Goal: Task Accomplishment & Management: Use online tool/utility

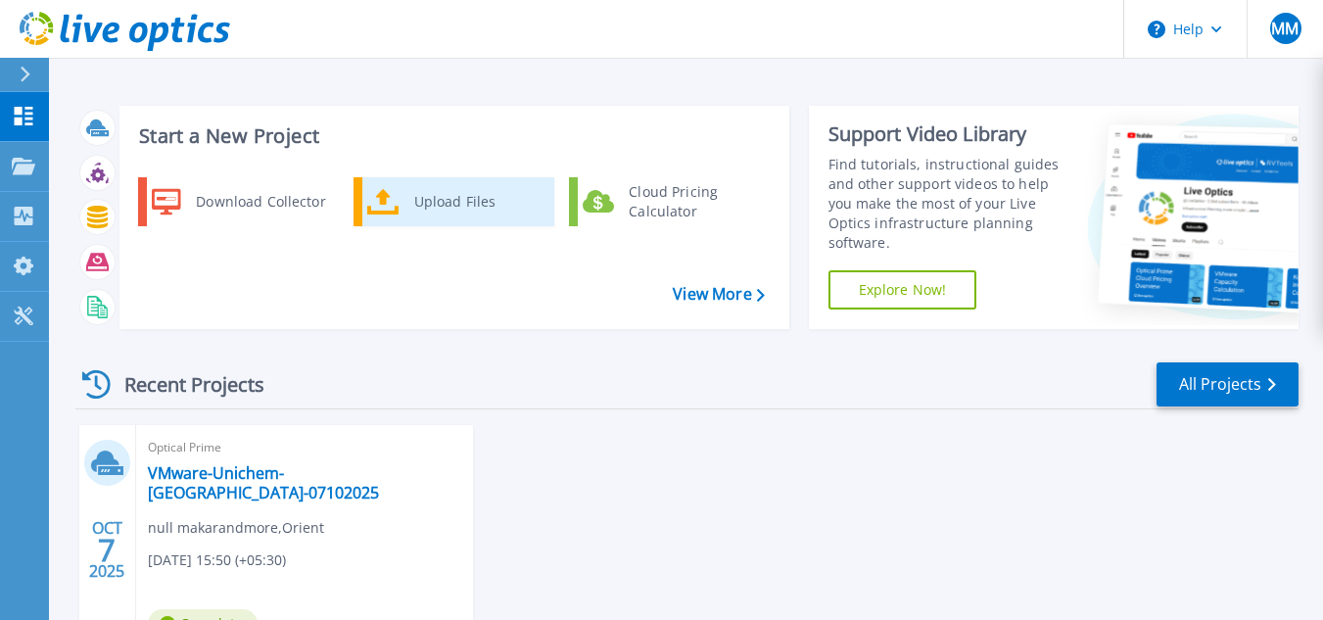
click at [414, 190] on div "Upload Files" at bounding box center [477, 201] width 145 height 39
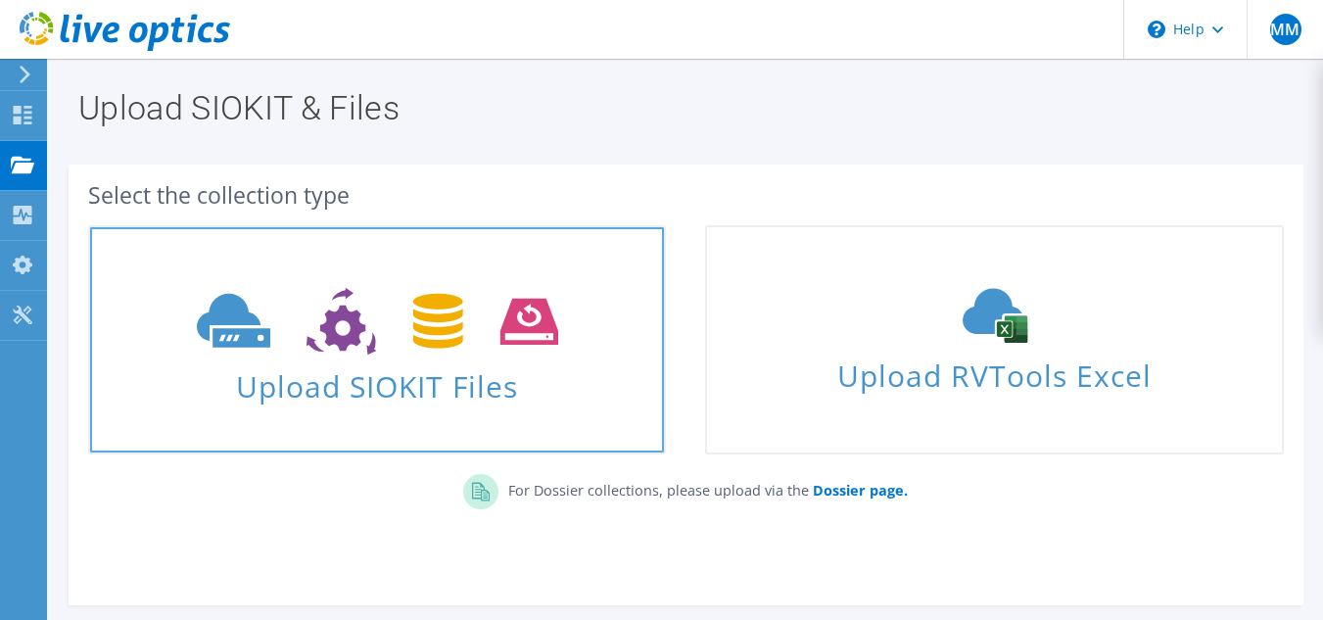
click at [376, 381] on span "Upload SIOKIT Files" at bounding box center [377, 381] width 574 height 42
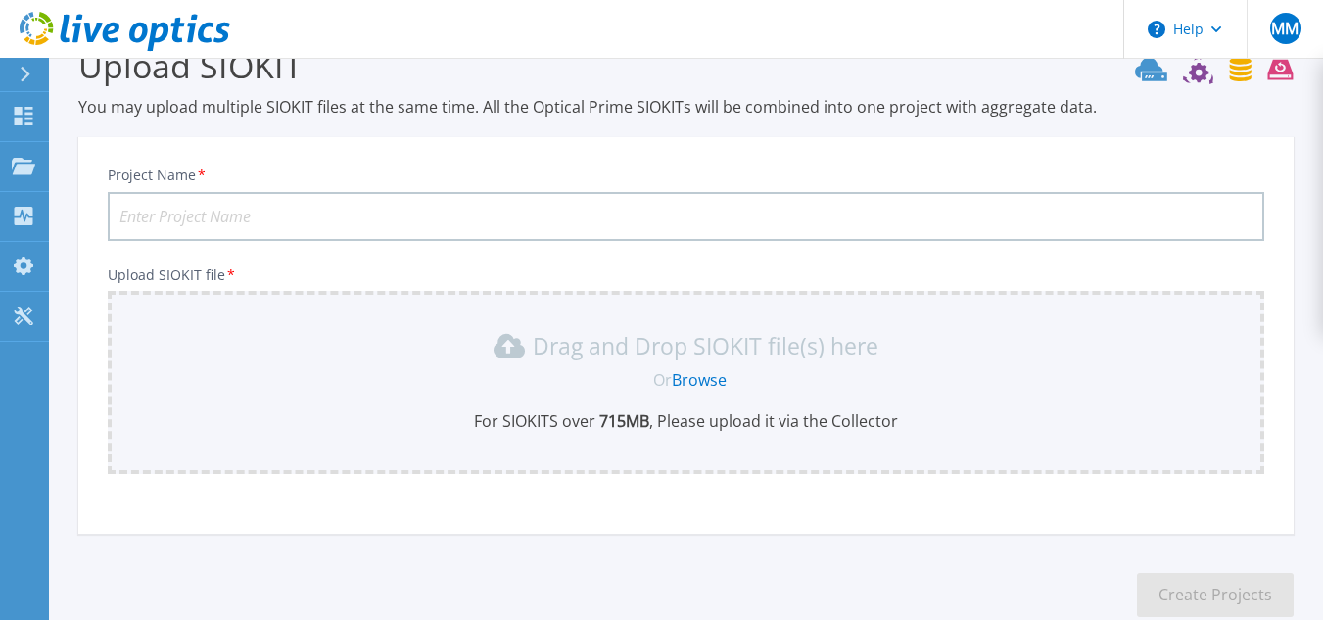
scroll to position [42, 0]
click at [290, 210] on input "Project Name *" at bounding box center [686, 218] width 1157 height 49
type input "GOA"
click at [697, 378] on link "Browse" at bounding box center [699, 382] width 55 height 22
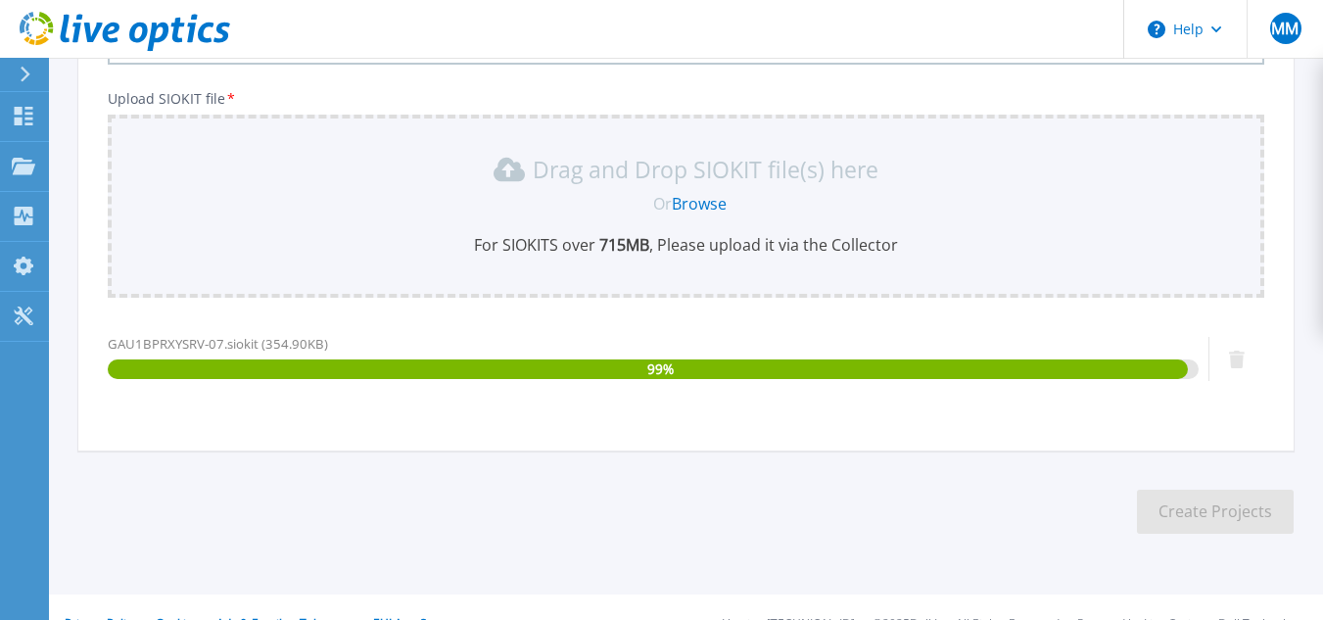
scroll to position [254, 0]
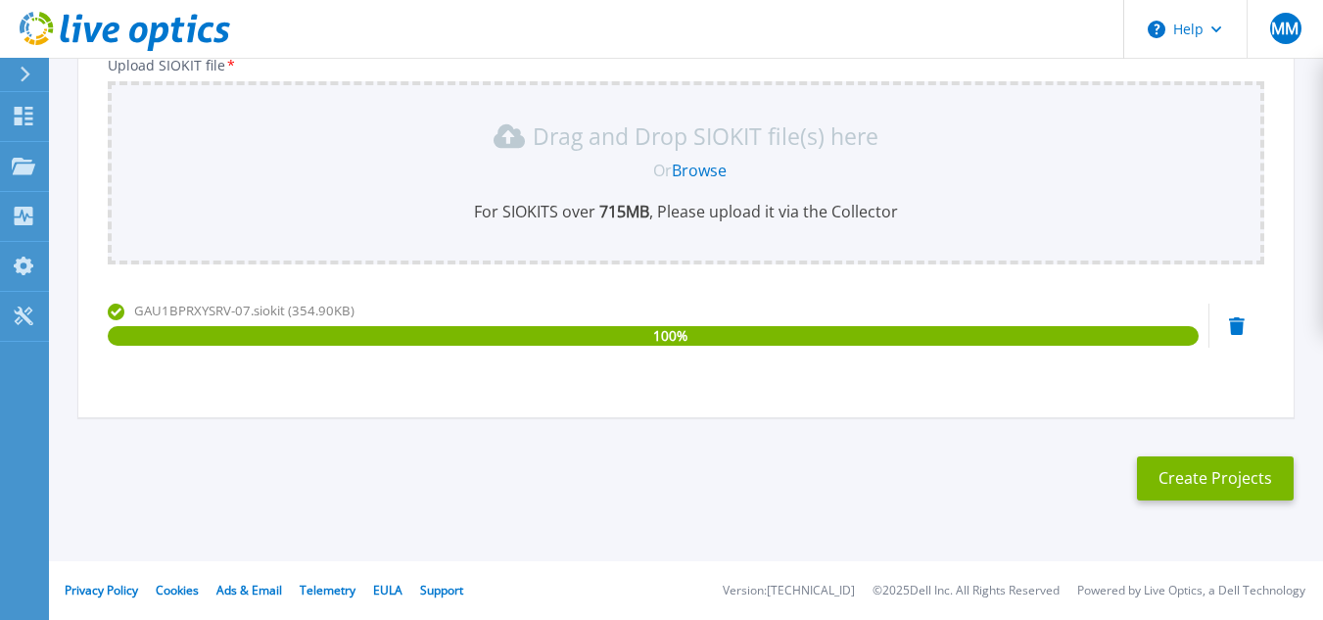
click at [699, 168] on link "Browse" at bounding box center [699, 171] width 55 height 22
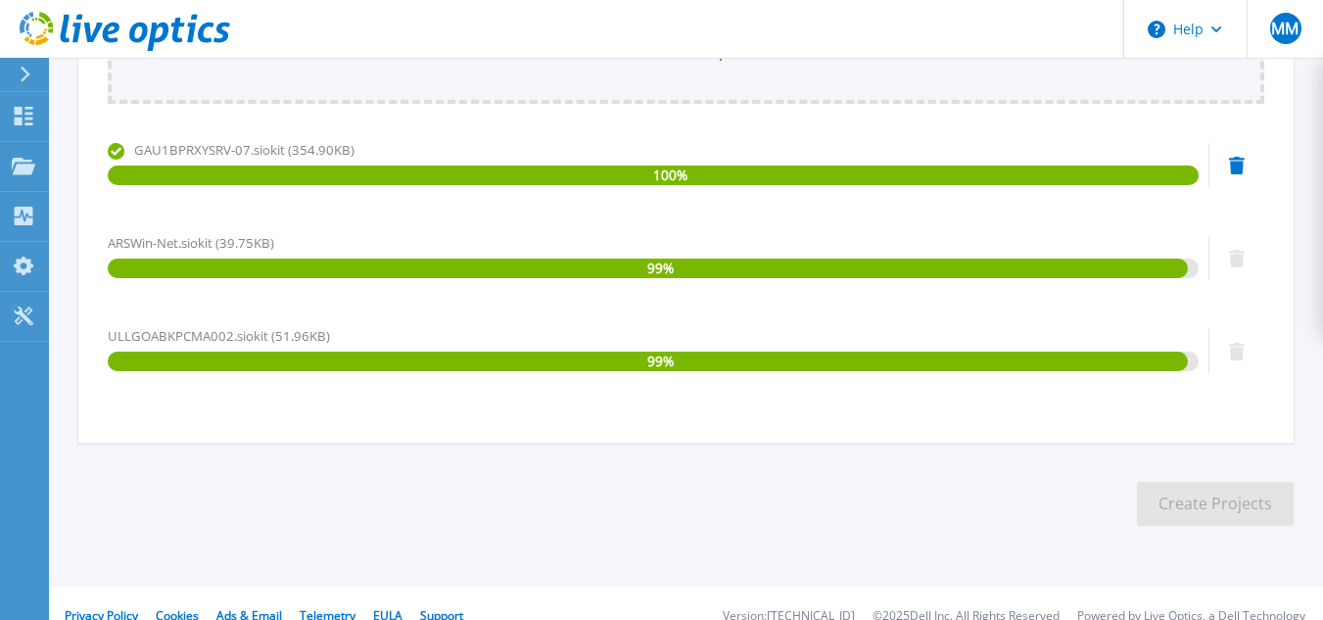
scroll to position [440, 0]
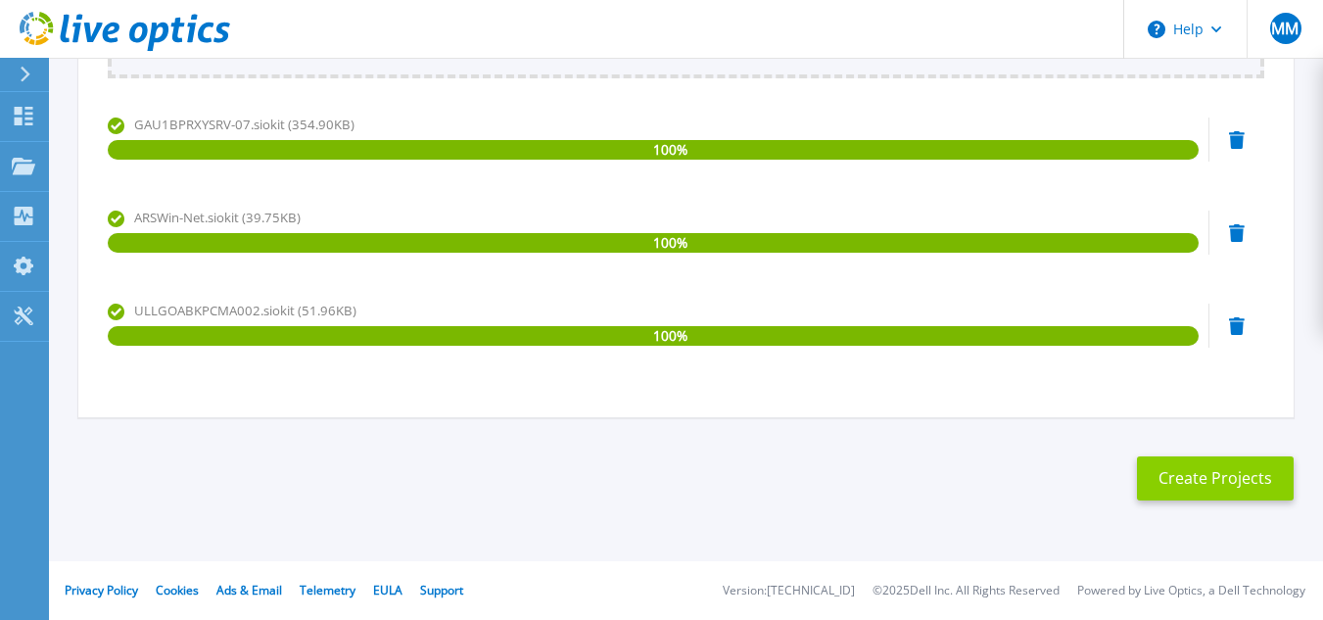
click at [1196, 475] on button "Create Projects" at bounding box center [1215, 479] width 157 height 44
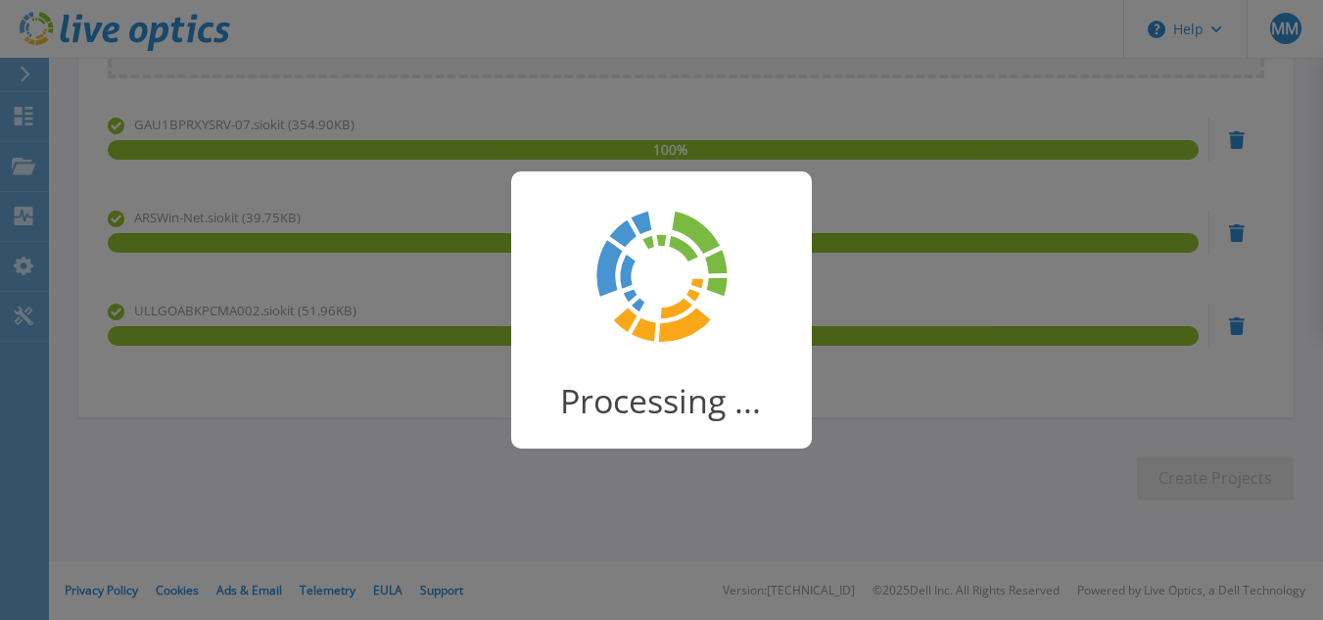
scroll to position [311, 0]
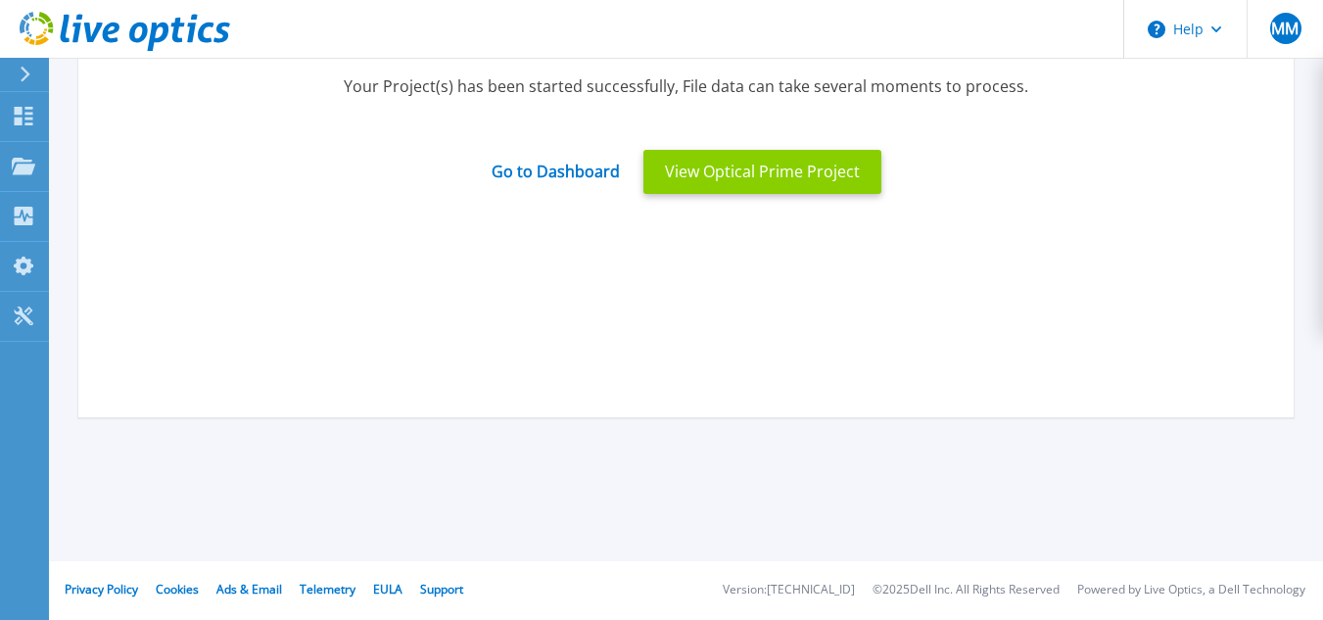
click at [723, 167] on button "View Optical Prime Project" at bounding box center [763, 172] width 238 height 44
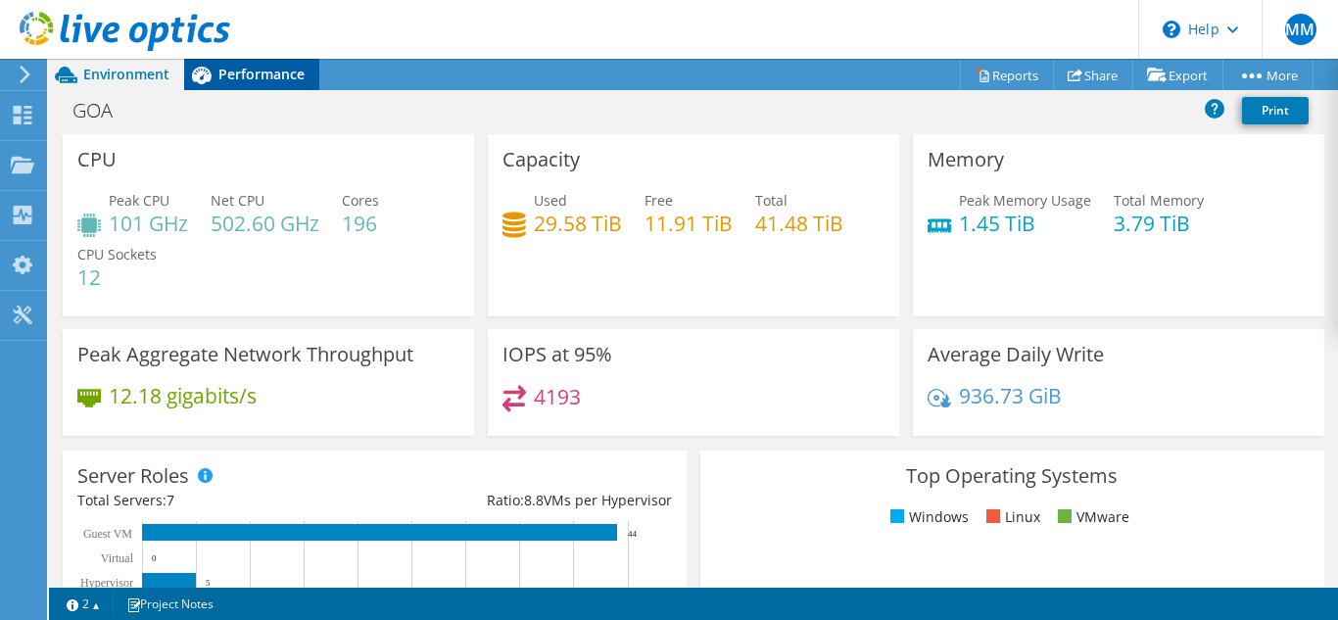
click at [264, 68] on span "Performance" at bounding box center [261, 74] width 86 height 19
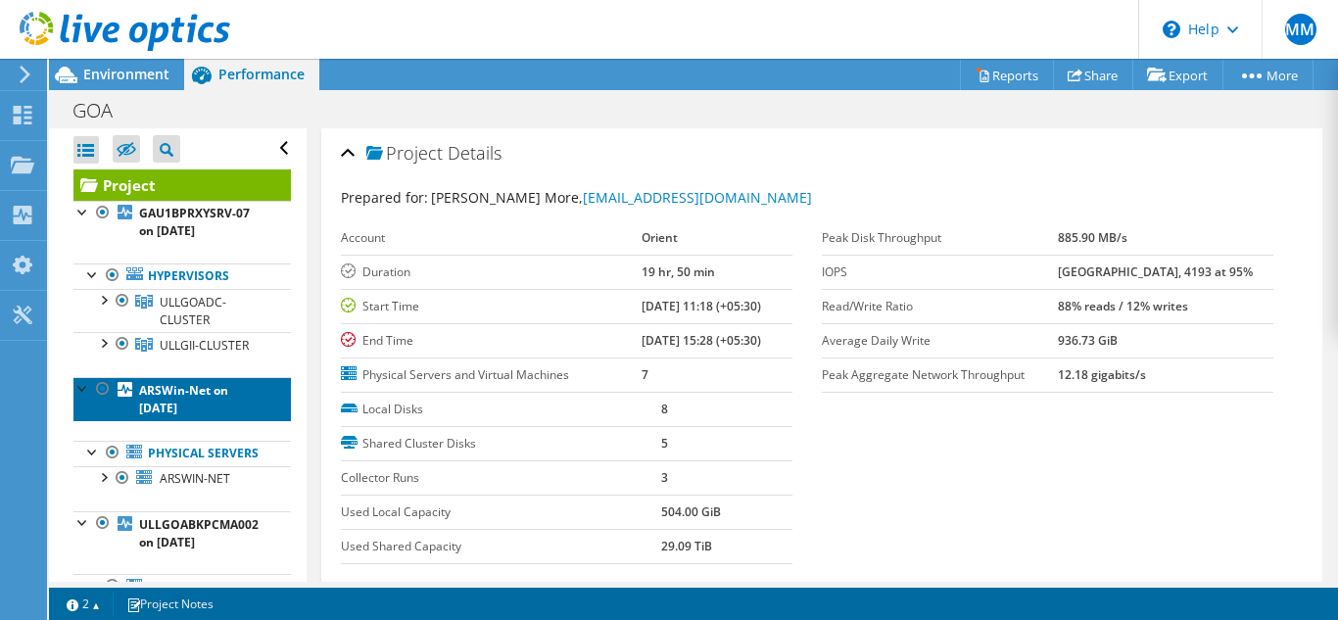
click at [185, 405] on b "ARSWin-Net on 10/15/2025" at bounding box center [183, 399] width 89 height 34
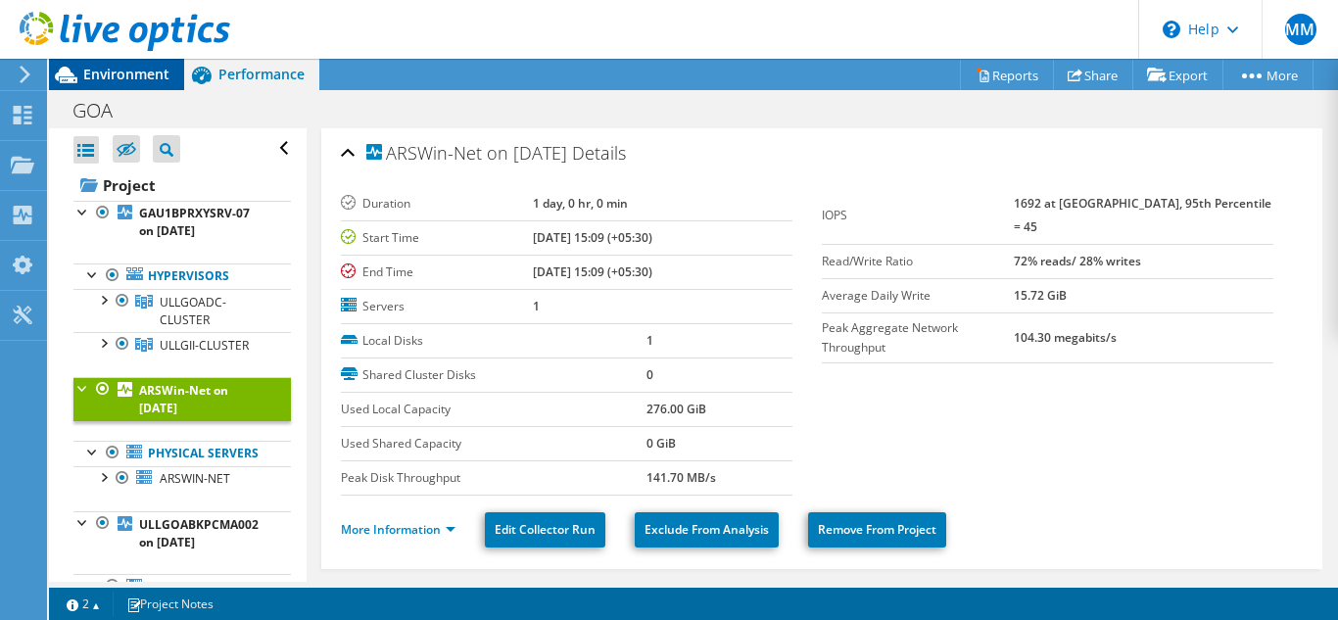
click at [138, 69] on span "Environment" at bounding box center [126, 74] width 86 height 19
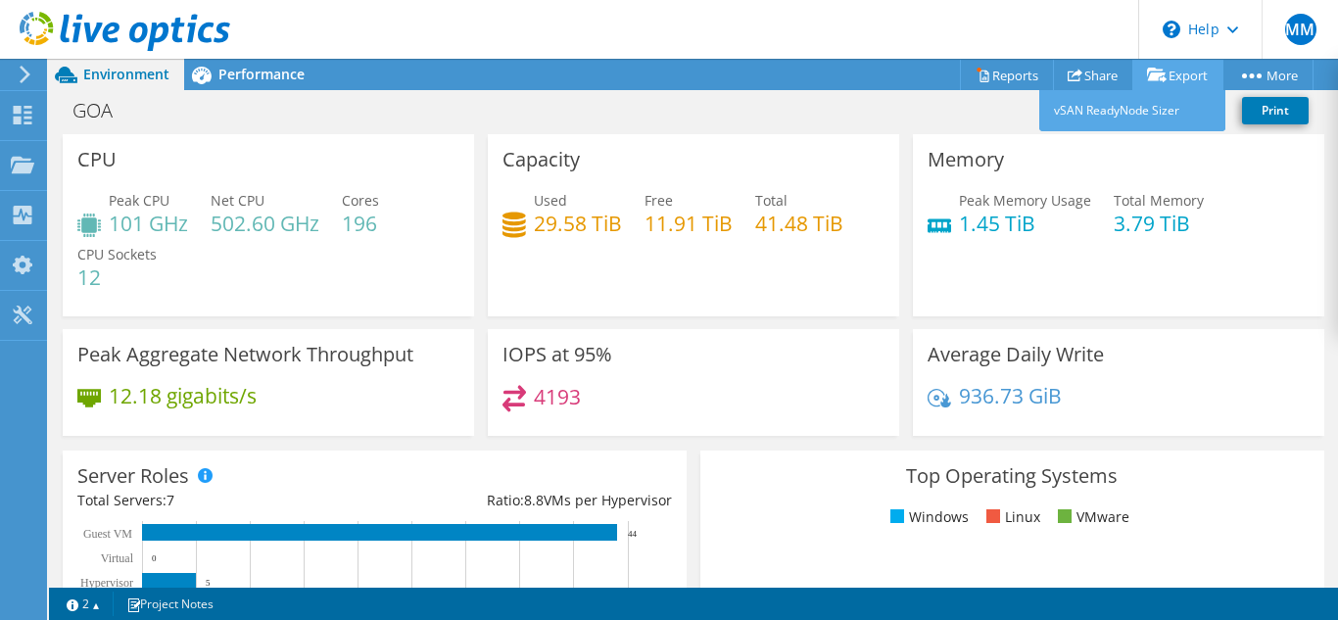
click at [1154, 78] on icon at bounding box center [1157, 75] width 20 height 15
click at [1181, 73] on link "Export" at bounding box center [1177, 75] width 91 height 30
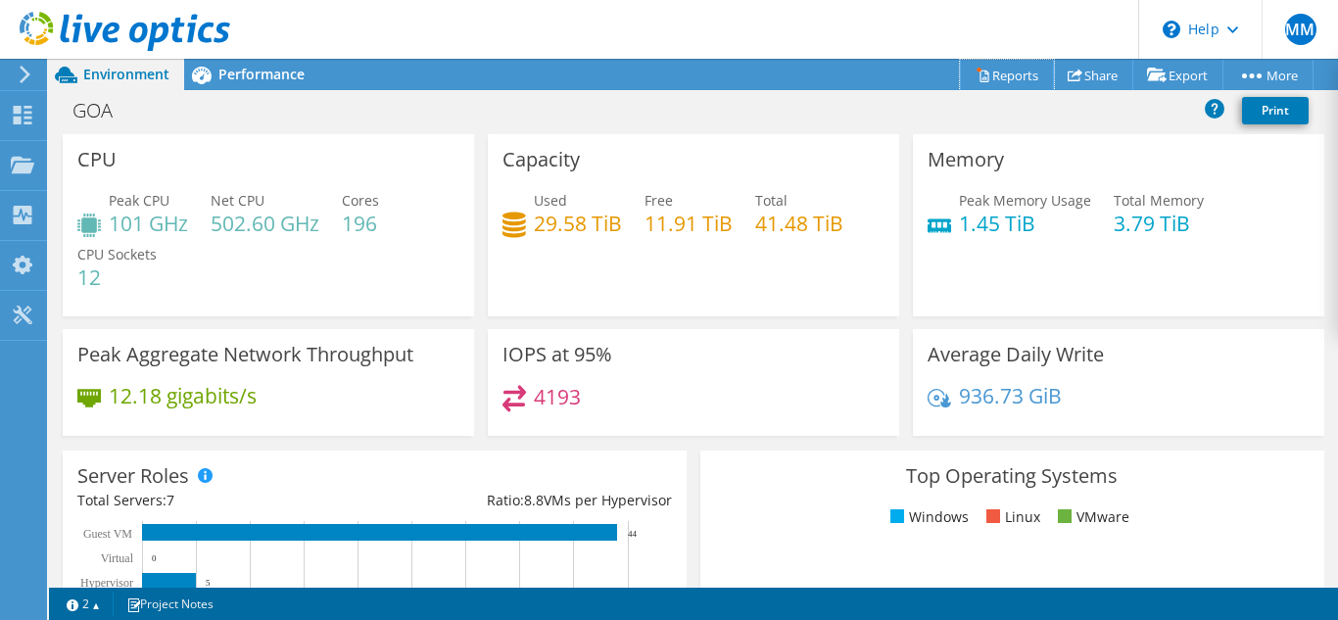
click at [994, 78] on link "Reports" at bounding box center [1007, 75] width 94 height 30
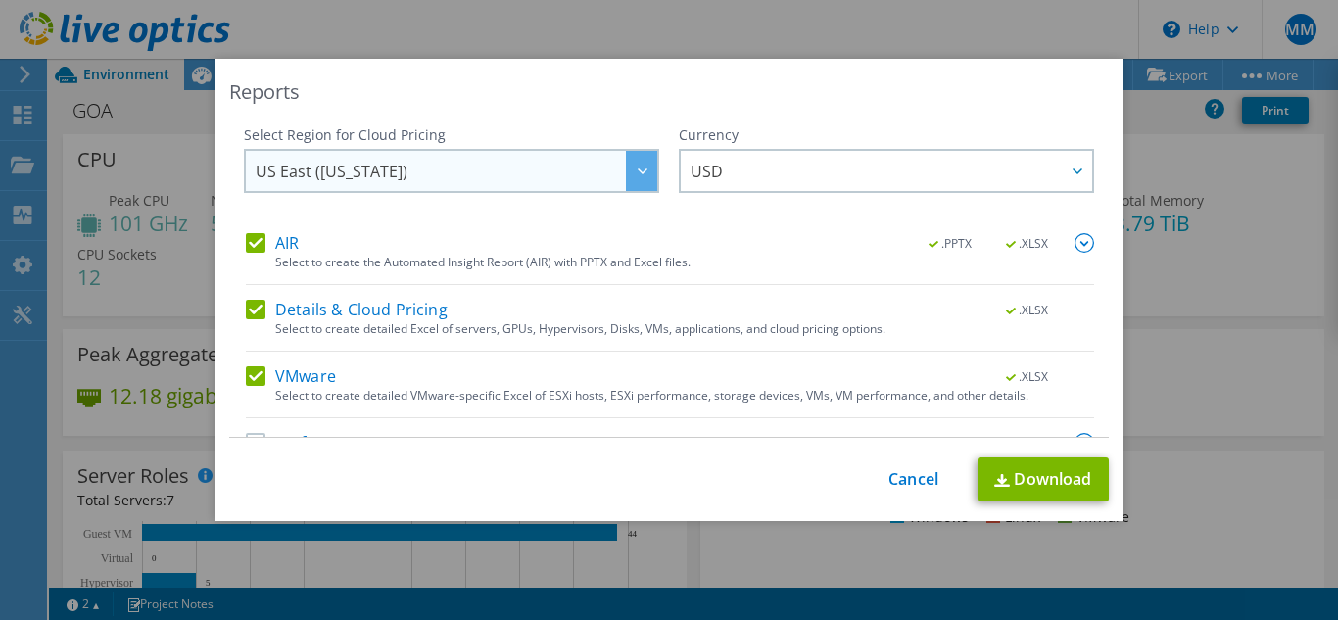
click at [626, 176] on div at bounding box center [641, 171] width 31 height 40
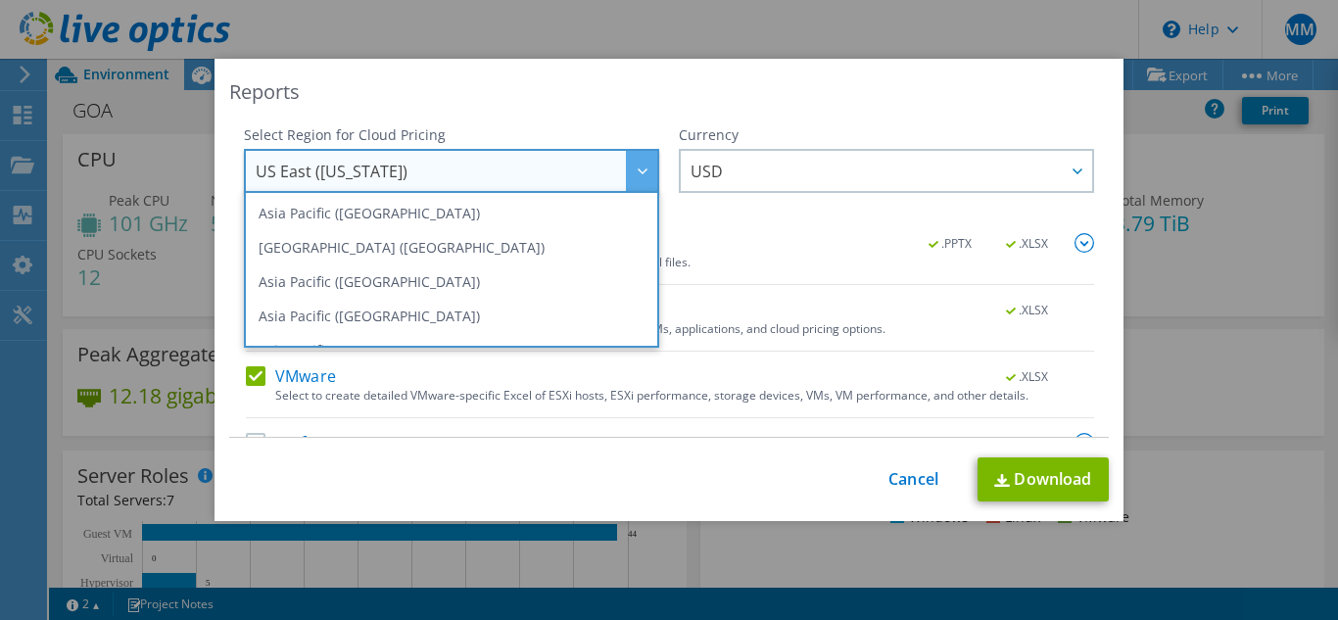
click at [626, 176] on div at bounding box center [641, 171] width 31 height 40
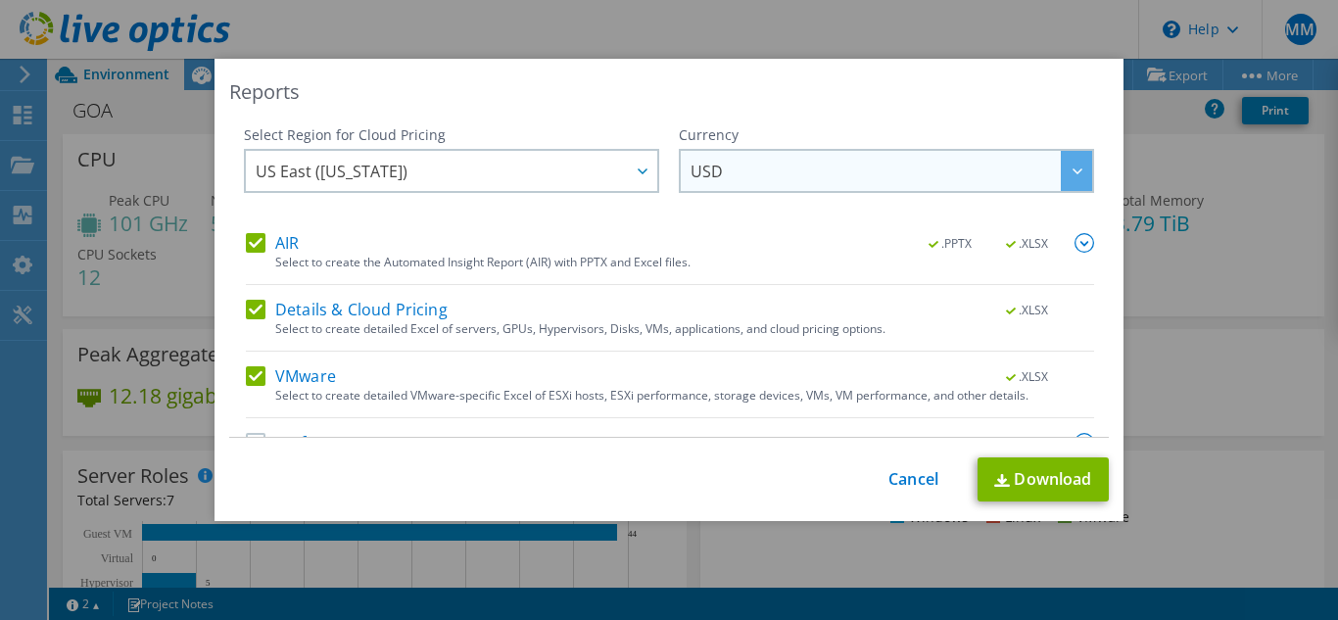
click at [774, 170] on span "USD" at bounding box center [892, 171] width 402 height 40
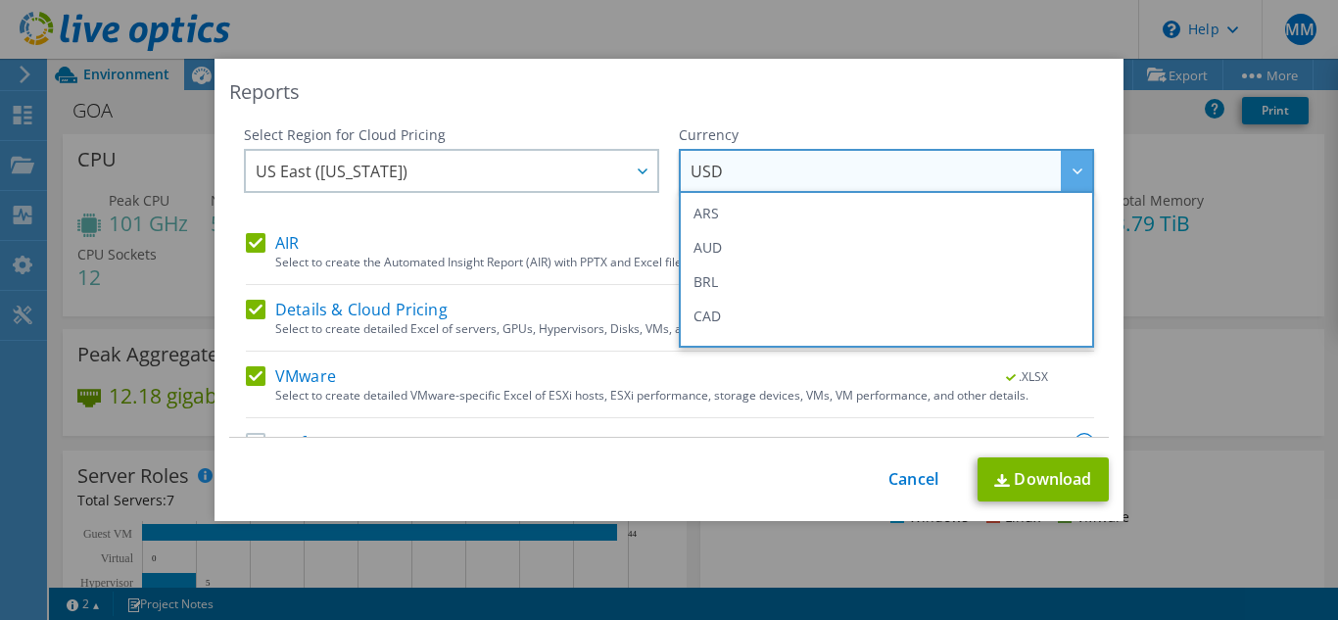
click at [774, 170] on span "USD" at bounding box center [892, 171] width 402 height 40
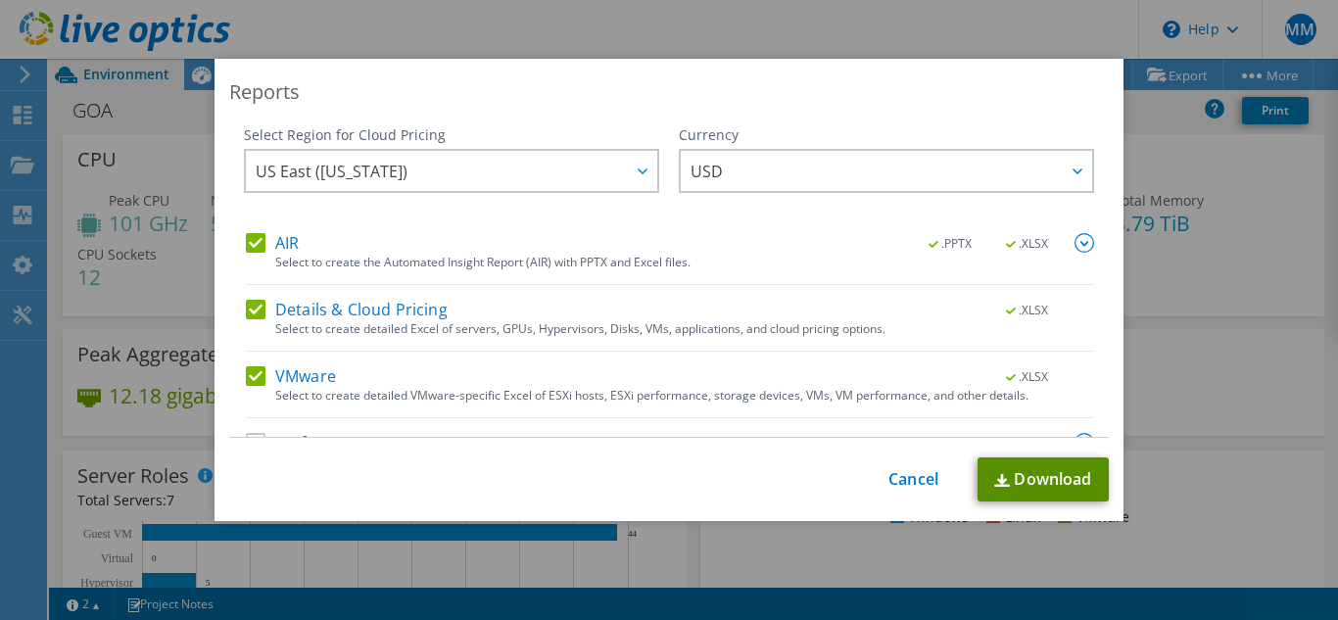
click at [1008, 481] on link "Download" at bounding box center [1043, 479] width 131 height 44
